Goal: Task Accomplishment & Management: Use online tool/utility

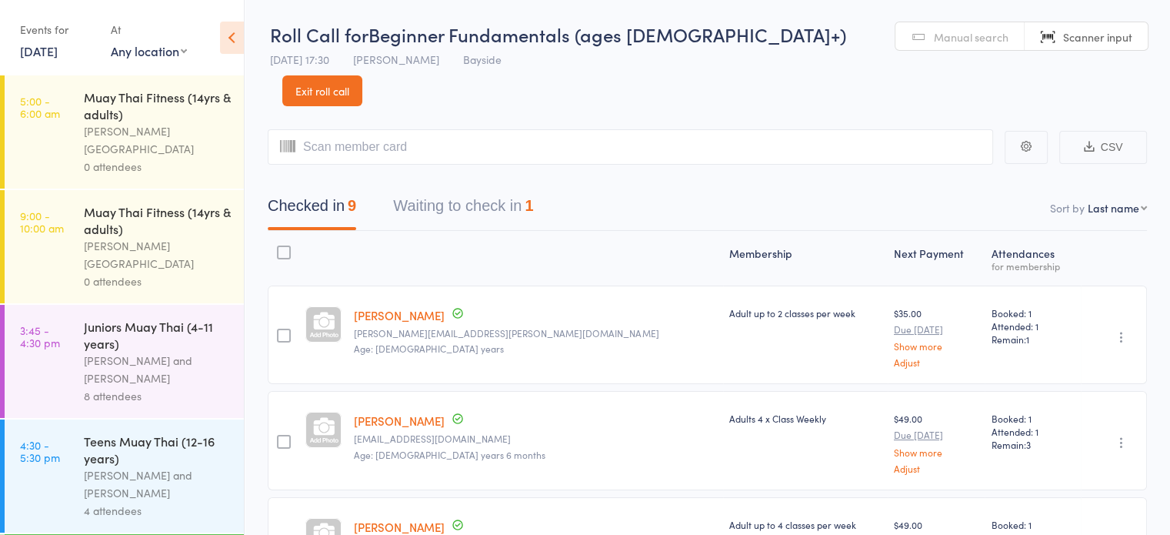
click at [126, 56] on select "Any location [GEOGRAPHIC_DATA]" at bounding box center [149, 50] width 76 height 17
click at [58, 53] on link "[DATE]" at bounding box center [39, 50] width 38 height 17
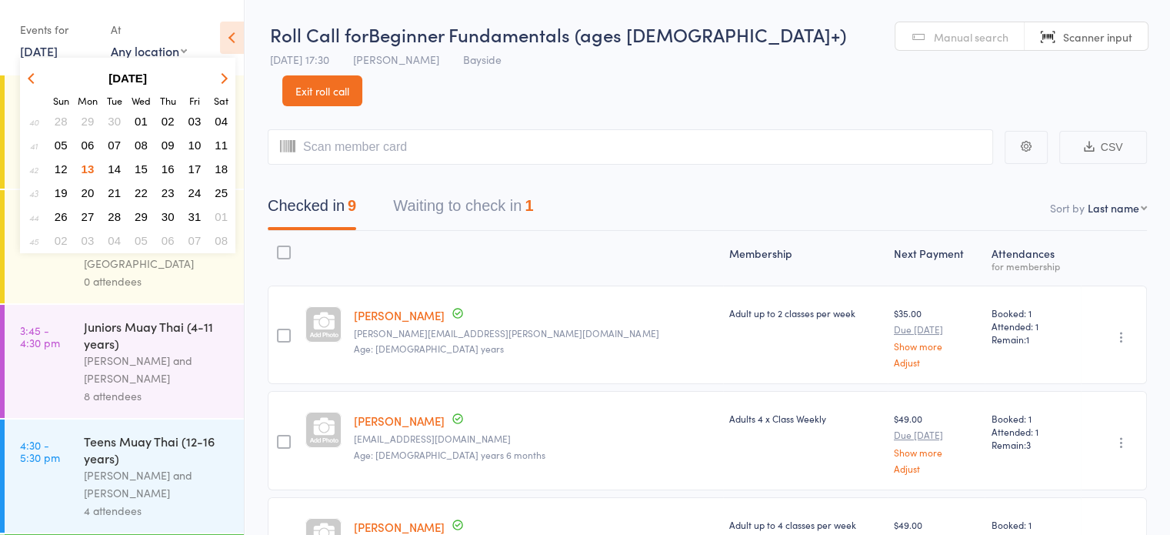
drag, startPoint x: 110, startPoint y: 170, endPoint x: 117, endPoint y: 164, distance: 9.3
click at [117, 164] on span "14" at bounding box center [114, 168] width 13 height 13
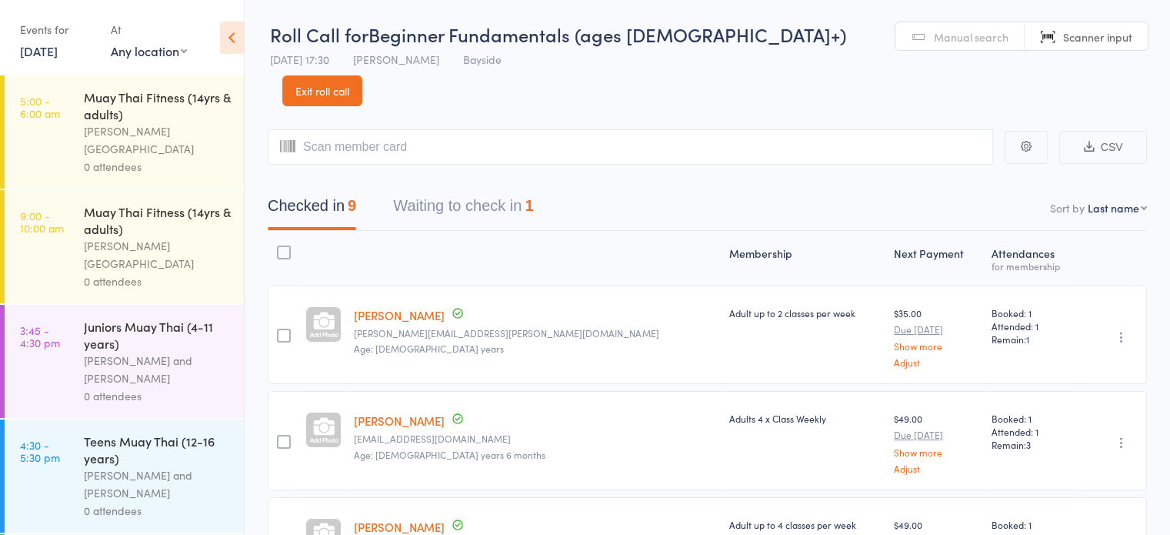
click at [199, 122] on div "[PERSON_NAME][GEOGRAPHIC_DATA]" at bounding box center [157, 139] width 147 height 35
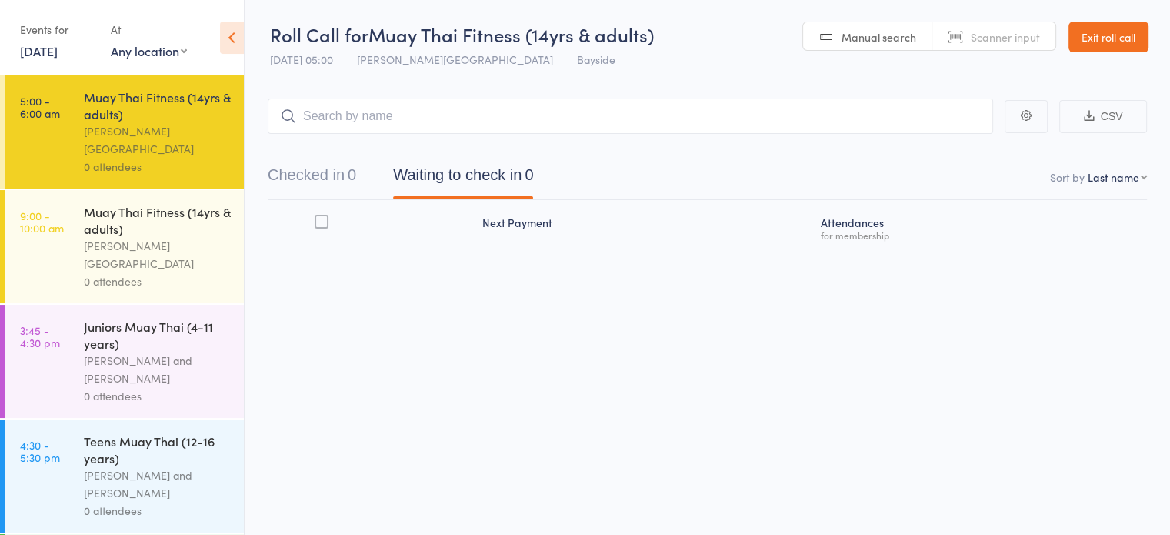
click at [58, 52] on link "[DATE]" at bounding box center [39, 50] width 38 height 17
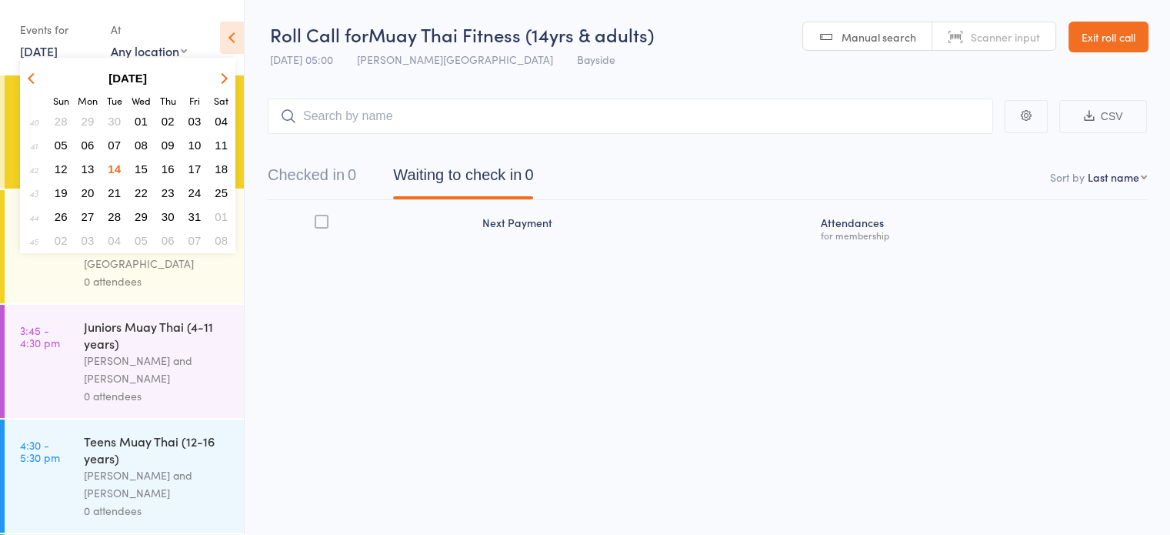
click at [882, 41] on span "Manual search" at bounding box center [879, 36] width 75 height 15
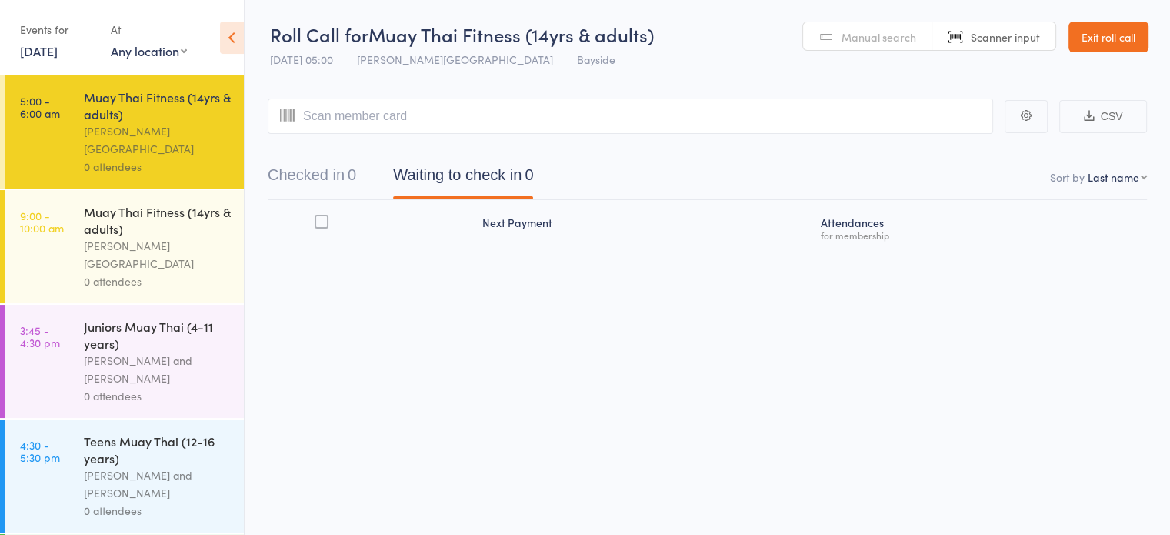
click at [882, 41] on span "Manual search" at bounding box center [879, 36] width 75 height 15
